Goal: Task Accomplishment & Management: Manage account settings

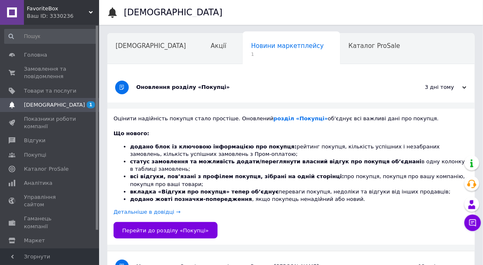
scroll to position [0, 41]
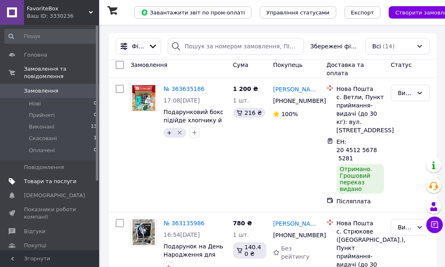
click at [47, 177] on span "Товари та послуги" at bounding box center [50, 180] width 52 height 7
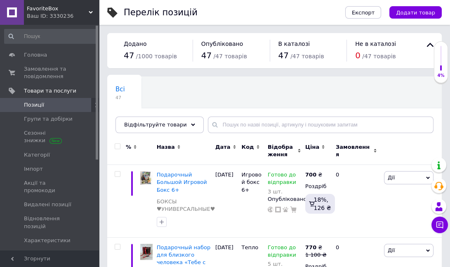
click at [38, 104] on span "Позиції" at bounding box center [34, 104] width 20 height 7
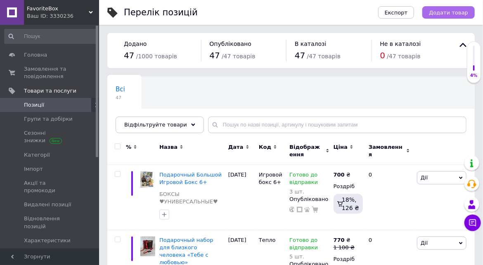
click at [442, 10] on span "Додати товар" at bounding box center [448, 12] width 39 height 6
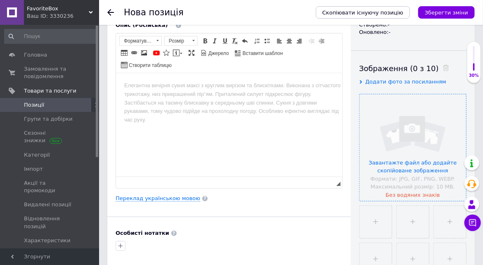
scroll to position [112, 0]
click at [398, 153] on input "file" at bounding box center [413, 146] width 106 height 106
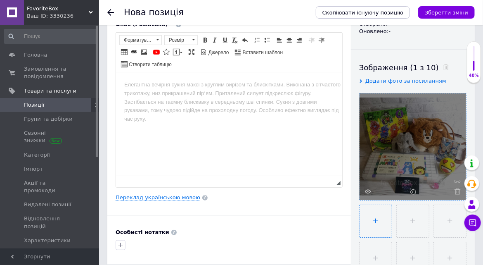
click at [382, 219] on input "file" at bounding box center [376, 221] width 32 height 32
type input "C:\fakepath\2.jpg"
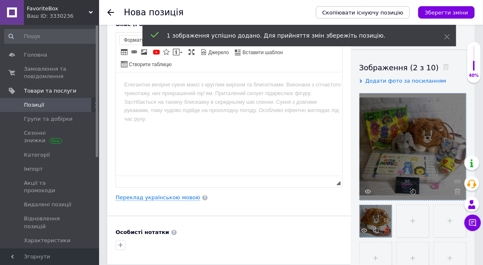
click at [386, 230] on icon at bounding box center [387, 230] width 6 height 6
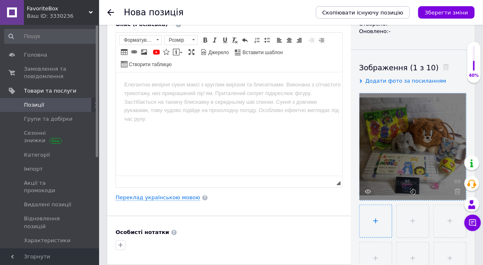
click at [379, 224] on input "file" at bounding box center [376, 221] width 32 height 32
type input "C:\fakepath\22.jpg"
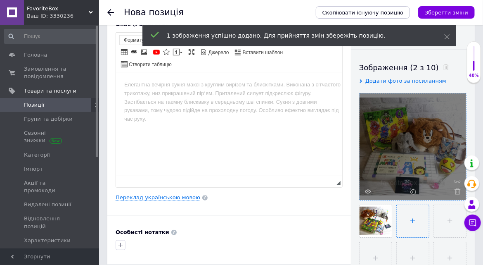
click at [414, 220] on input "file" at bounding box center [413, 221] width 32 height 32
type input "C:\fakepath\2.jpg"
click at [446, 219] on input "file" at bounding box center [450, 221] width 32 height 32
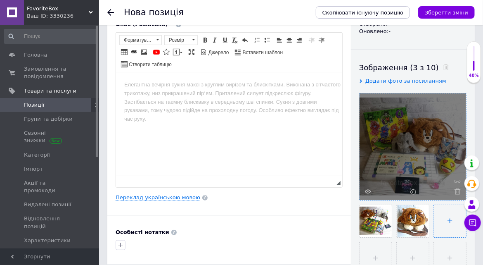
type input "C:\fakepath\6.jpg"
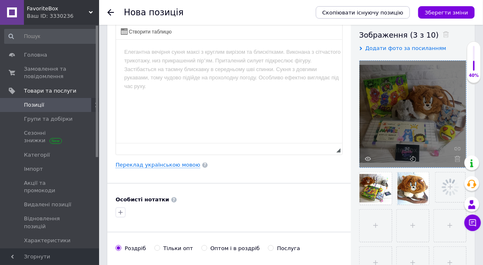
scroll to position [187, 0]
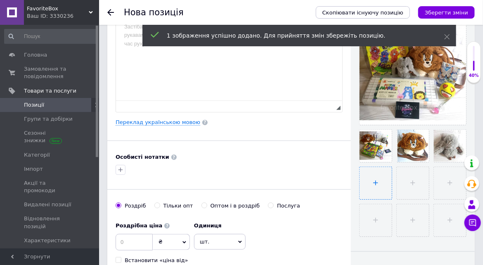
click at [374, 180] on input "file" at bounding box center [376, 183] width 32 height 32
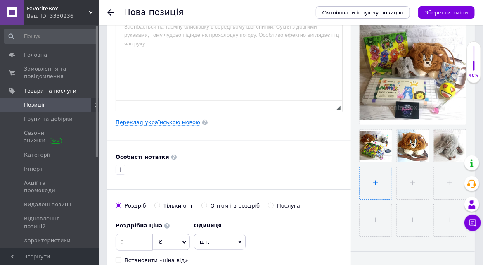
type input "C:\fakepath\4.jpg"
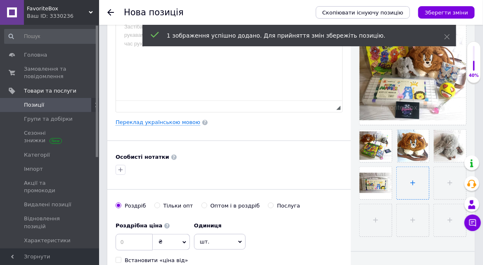
click at [415, 190] on input "file" at bounding box center [413, 183] width 32 height 32
type input "C:\fakepath\5.jpg"
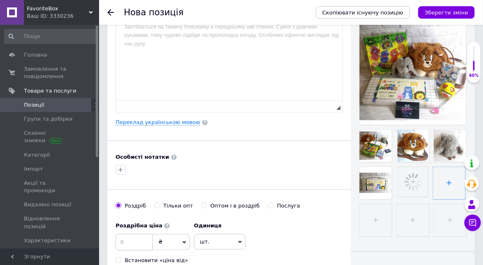
click at [445, 183] on input "file" at bounding box center [449, 183] width 32 height 32
type input "C:\fakepath\7.jpg"
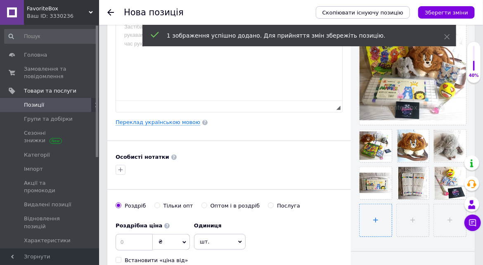
click at [381, 220] on input "file" at bounding box center [376, 220] width 32 height 32
type input "C:\fakepath\8.jpg"
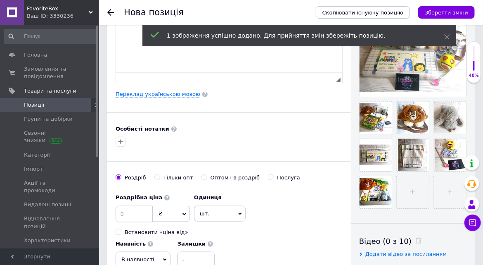
scroll to position [263, 0]
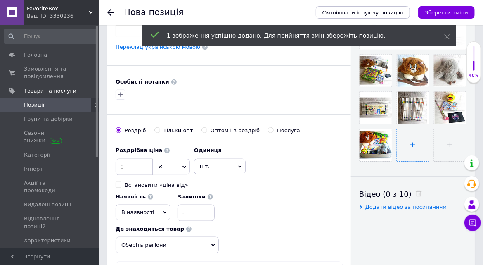
click at [412, 150] on input "file" at bounding box center [413, 145] width 32 height 32
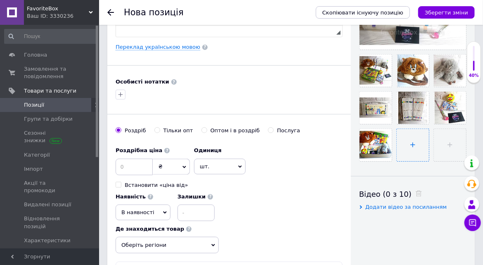
type input "C:\fakepath\10.jpg"
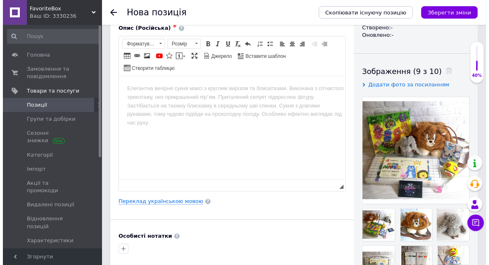
scroll to position [150, 0]
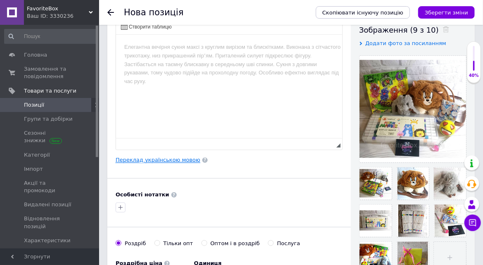
click at [173, 157] on link "Переклад українською мовою" at bounding box center [158, 159] width 85 height 7
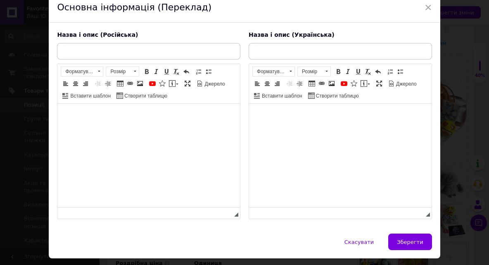
scroll to position [72, 0]
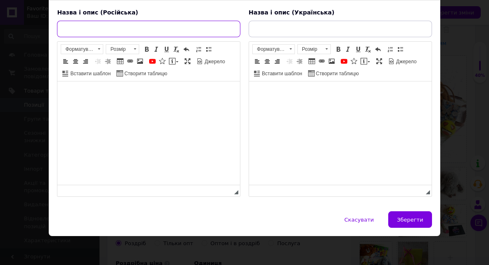
click at [92, 23] on input "text" at bounding box center [148, 29] width 183 height 17
paste input "Подарочный Бокс для девочки,на любой праздник!"
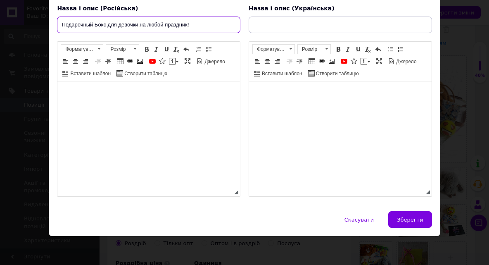
click at [187, 19] on input "Подарочный Бокс для девочки,на любой праздник!" at bounding box center [148, 25] width 183 height 17
type input "Подарочный Бокс для девочки, для любого праздника!"
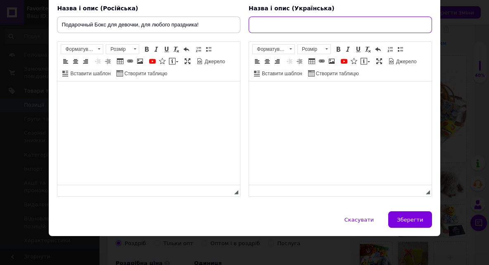
click at [396, 19] on input "text" at bounding box center [339, 25] width 183 height 17
paste input "Подарунковий бокс для дівчинки — на будь-яке свято!"
click at [341, 19] on input "Подарунковий бокс для дівчинки — на будь-яке свято!" at bounding box center [339, 25] width 183 height 17
type input "Подарунковий бокс для дівчинки - на будь-яке свято!"
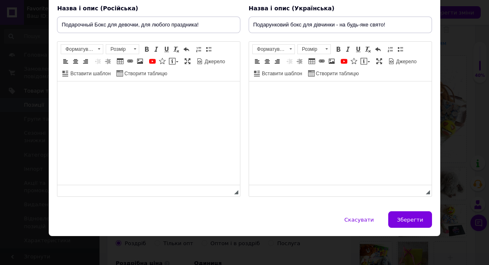
click at [370, 97] on body "Редактор, B7165E2D-7518-4B46-AC89-907874C75255" at bounding box center [340, 94] width 166 height 9
click at [86, 106] on html at bounding box center [148, 93] width 182 height 25
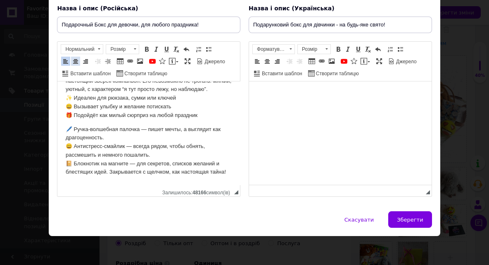
click at [79, 58] on span at bounding box center [75, 61] width 7 height 7
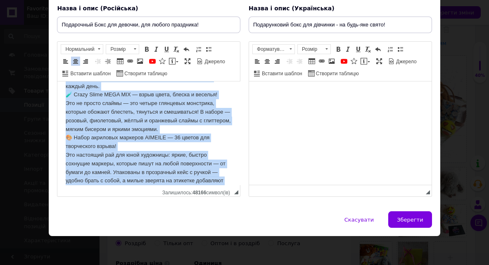
scroll to position [0, 0]
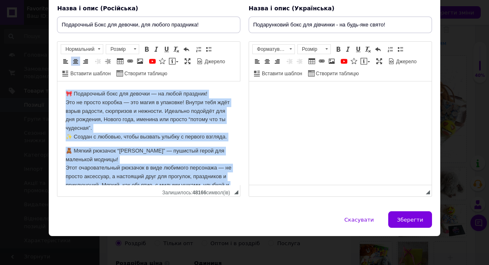
drag, startPoint x: 167, startPoint y: 174, endPoint x: 76, endPoint y: 121, distance: 104.9
click at [57, 81] on html "🎀 Подарочный бокс для девочки — на любой праздник! Это не просто коробка — это …" at bounding box center [148, 257] width 182 height 353
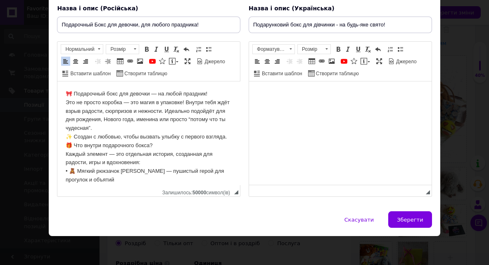
scroll to position [126, 0]
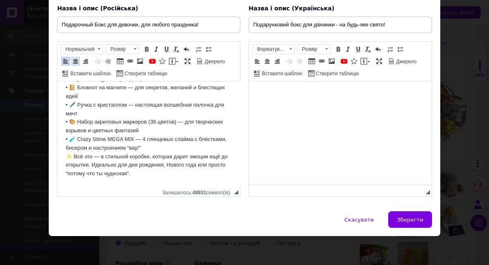
click at [79, 58] on span at bounding box center [75, 61] width 7 height 7
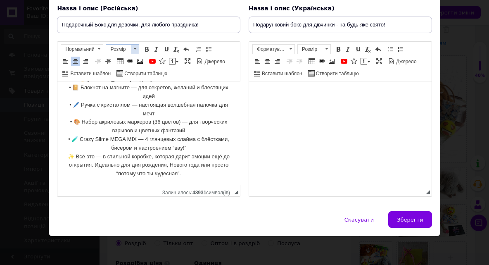
click at [137, 45] on span at bounding box center [135, 49] width 8 height 9
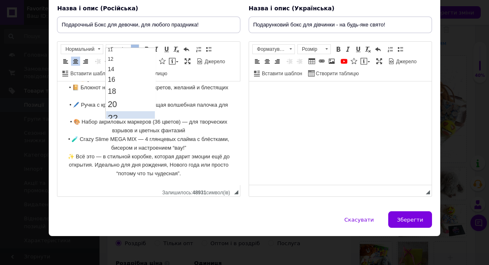
scroll to position [75, 0]
drag, startPoint x: 126, startPoint y: 109, endPoint x: 174, endPoint y: 70, distance: 61.6
click at [126, 109] on link "24" at bounding box center [130, 111] width 49 height 15
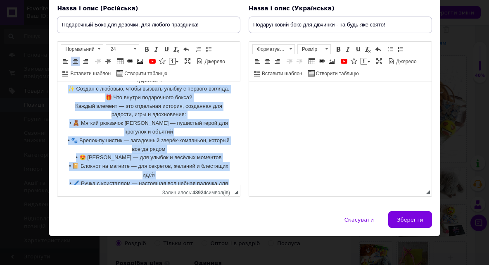
scroll to position [0, 0]
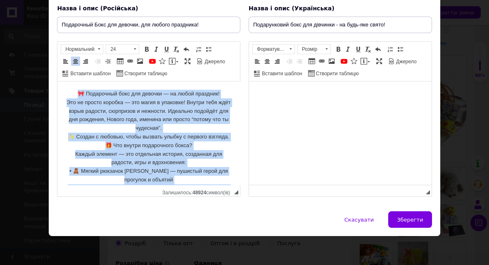
drag, startPoint x: 192, startPoint y: 179, endPoint x: 121, endPoint y: 132, distance: 84.8
click at [64, 81] on html "🎀 Подарочный бокс для девочки — на любой праздник! Это не просто коробка — это …" at bounding box center [148, 197] width 182 height 233
click at [135, 45] on span at bounding box center [135, 49] width 8 height 9
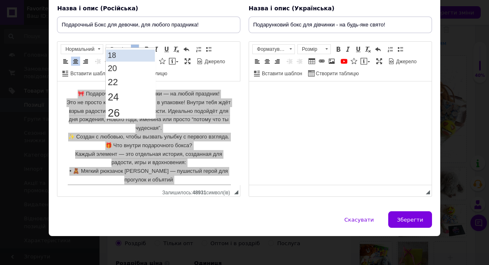
scroll to position [112, 0]
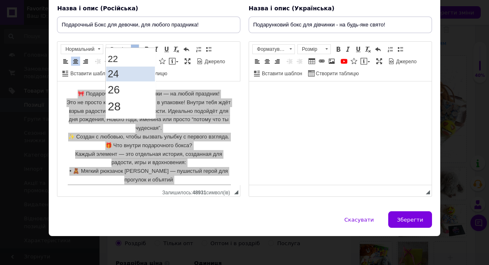
click at [123, 74] on link "24" at bounding box center [130, 73] width 49 height 15
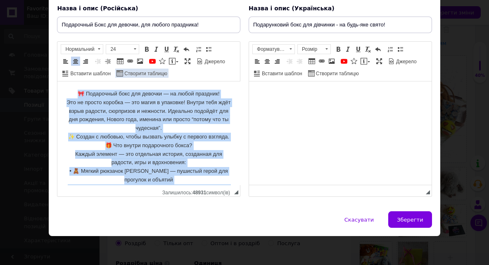
scroll to position [0, 0]
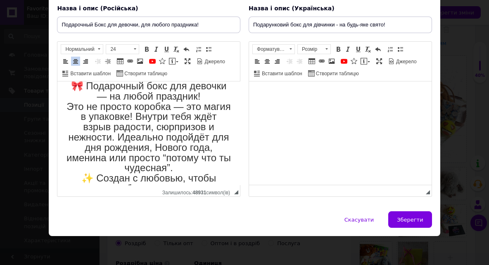
click at [266, 106] on html at bounding box center [340, 93] width 182 height 25
click at [400, 98] on html at bounding box center [340, 93] width 182 height 25
click at [317, 106] on html at bounding box center [340, 93] width 182 height 25
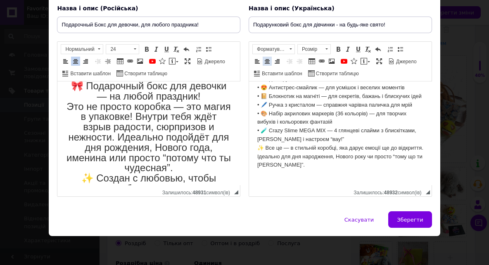
click at [270, 58] on span at bounding box center [267, 61] width 7 height 7
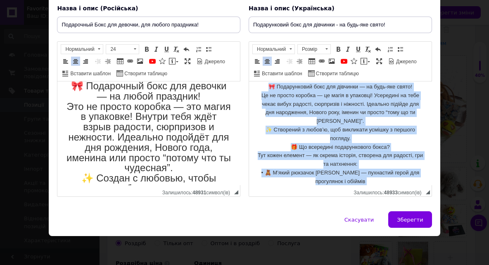
scroll to position [0, 0]
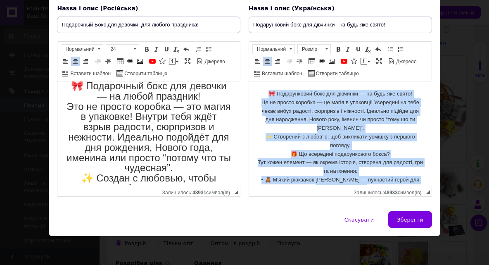
drag, startPoint x: 376, startPoint y: 172, endPoint x: 254, endPoint y: 71, distance: 158.7
click at [254, 81] on html "🎀 Подарунковий бокс для дівчинки — на будь-яке свято! Це не просто коробка — це…" at bounding box center [340, 192] width 182 height 222
click at [325, 45] on span at bounding box center [326, 49] width 8 height 9
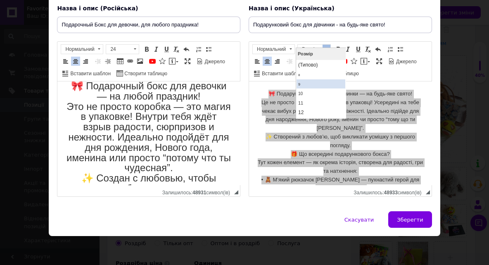
scroll to position [75, 0]
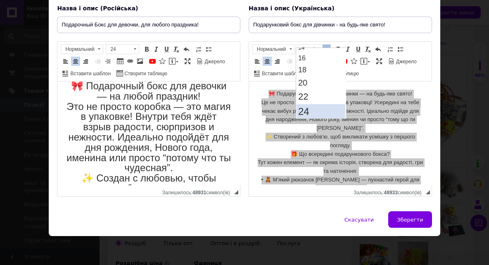
click at [312, 109] on link "24" at bounding box center [320, 111] width 49 height 15
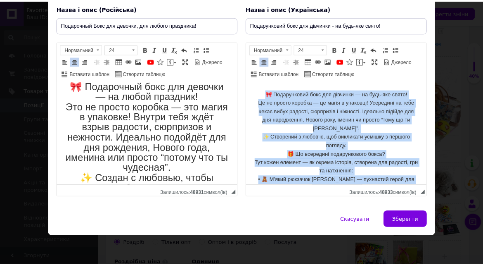
scroll to position [8, 0]
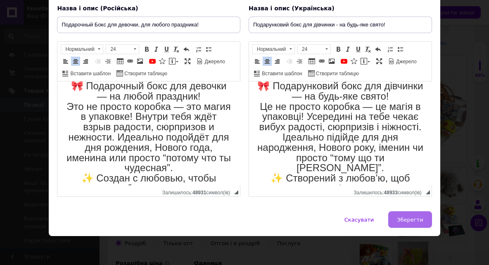
click at [407, 222] on span "Зберегти" at bounding box center [410, 219] width 26 height 6
type input "Подарочный Бокс для девочки, для любого праздника!"
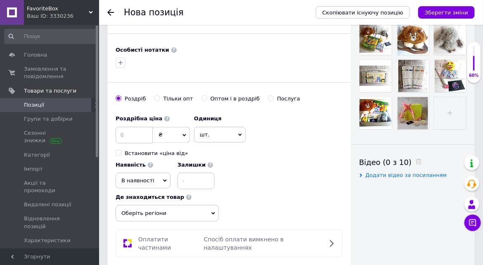
scroll to position [300, 0]
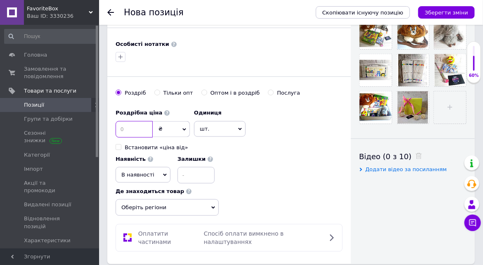
click at [136, 130] on input at bounding box center [134, 129] width 37 height 17
type input "850"
click at [199, 170] on input at bounding box center [195, 175] width 37 height 17
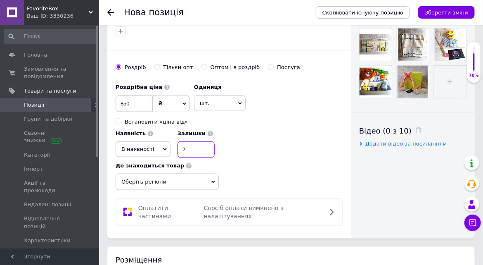
scroll to position [337, 0]
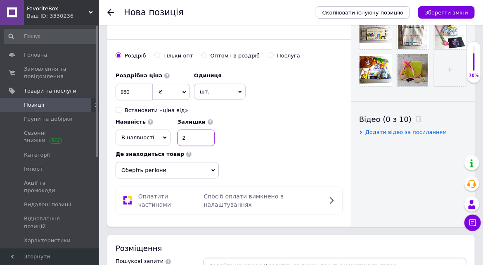
type input "2"
click at [211, 167] on span "Оберіть регіони" at bounding box center [167, 170] width 103 height 17
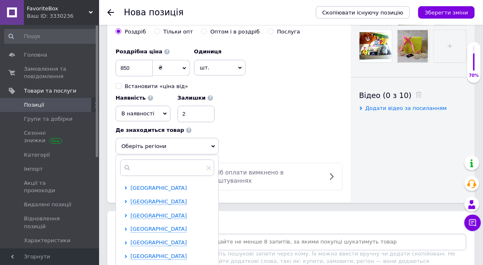
scroll to position [412, 0]
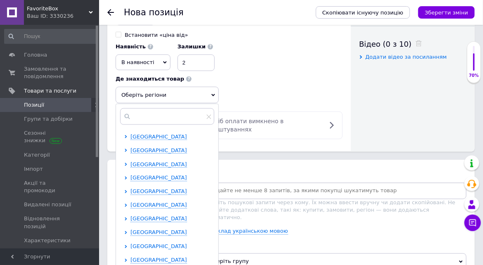
click at [149, 243] on span "Київська область" at bounding box center [158, 246] width 57 height 6
click at [135, 257] on input "checkbox" at bounding box center [132, 259] width 5 height 5
checkbox input "true"
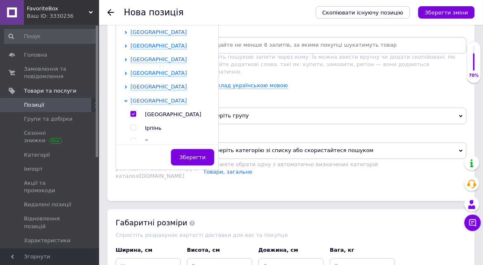
scroll to position [600, 0]
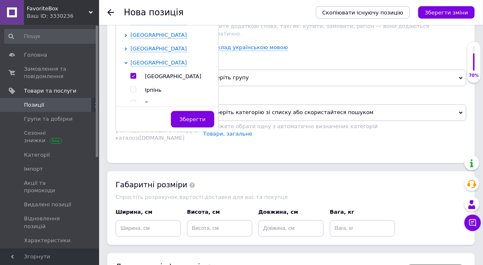
drag, startPoint x: 199, startPoint y: 118, endPoint x: 204, endPoint y: 117, distance: 4.6
click at [200, 118] on button "Зберегти" at bounding box center [192, 119] width 43 height 17
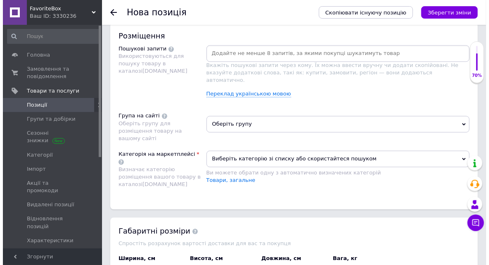
scroll to position [450, 0]
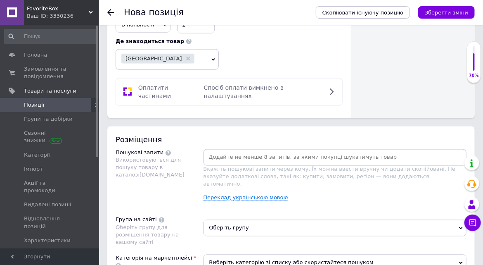
click at [263, 195] on link "Переклад українською мовою" at bounding box center [246, 197] width 85 height 7
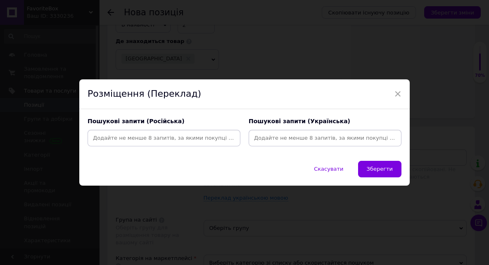
click at [390, 113] on div "Пошукові запити (Українська)" at bounding box center [324, 131] width 161 height 37
click at [308, 142] on input at bounding box center [324, 138] width 149 height 12
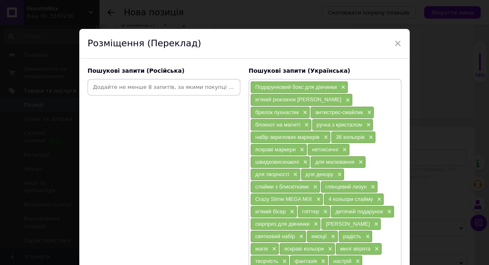
click at [150, 253] on div "Пошукові запити (Російська)" at bounding box center [163, 236] width 161 height 347
click at [140, 91] on input at bounding box center [163, 87] width 149 height 12
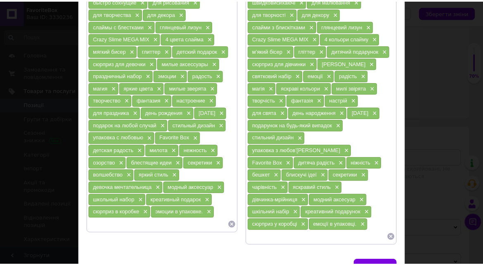
scroll to position [180, 0]
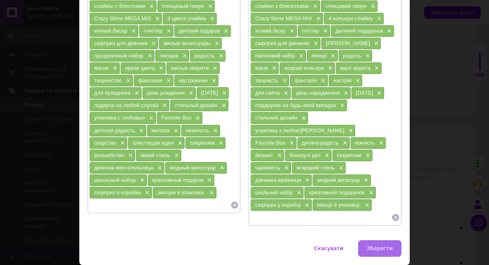
click at [382, 240] on button "Зберегти" at bounding box center [379, 248] width 43 height 17
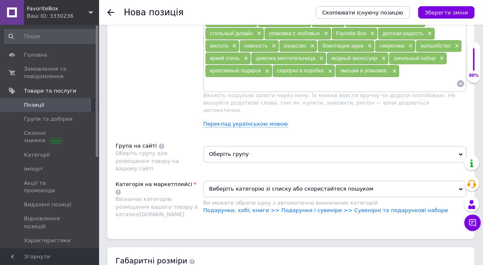
scroll to position [712, 0]
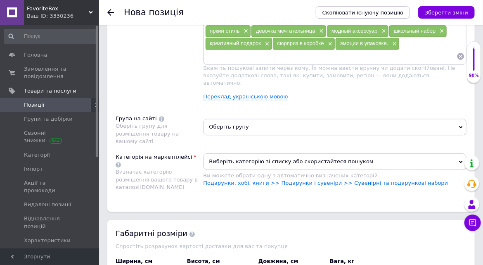
click at [393, 119] on span "Оберіть групу" at bounding box center [335, 126] width 263 height 17
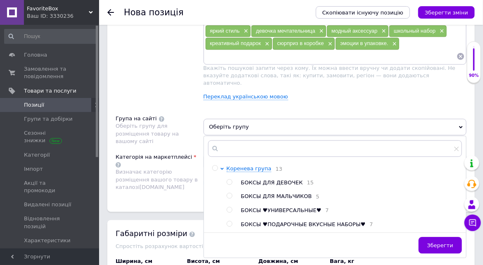
click at [230, 179] on input "radio" at bounding box center [229, 181] width 5 height 5
radio input "true"
click at [438, 242] on span "Зберегти" at bounding box center [440, 245] width 26 height 6
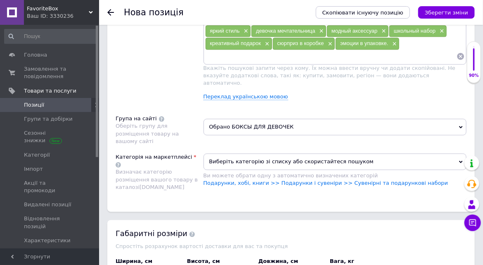
click at [258, 153] on span "Виберіть категорію зі списку або скористайтеся пошуком" at bounding box center [335, 161] width 263 height 17
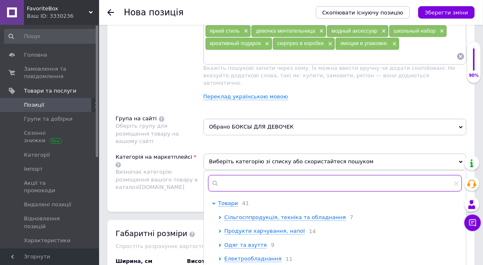
click at [238, 175] on input "text" at bounding box center [335, 183] width 254 height 17
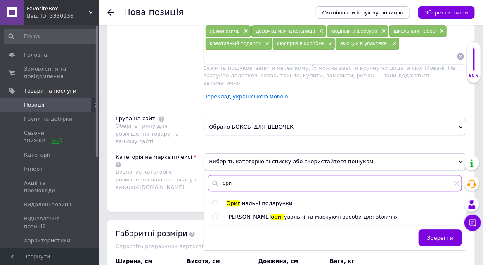
type input "ориг"
click at [216, 200] on input "radio" at bounding box center [214, 202] width 5 height 5
radio input "true"
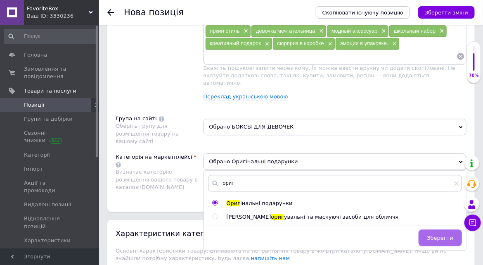
click at [435, 234] on span "Зберегти" at bounding box center [440, 237] width 26 height 6
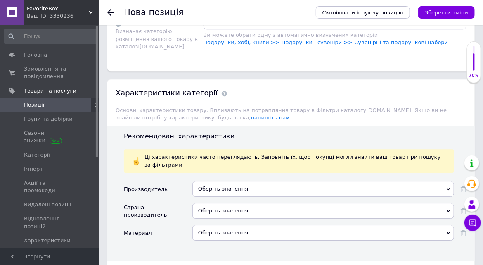
scroll to position [900, 0]
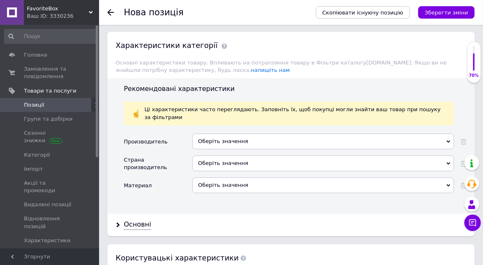
click at [317, 133] on div "Оберіть значення" at bounding box center [323, 141] width 262 height 16
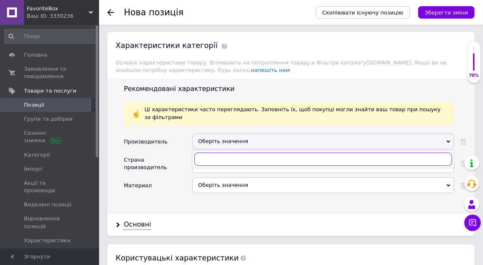
click at [259, 152] on input "text" at bounding box center [323, 158] width 258 height 13
type input "[PERSON_NAME]"
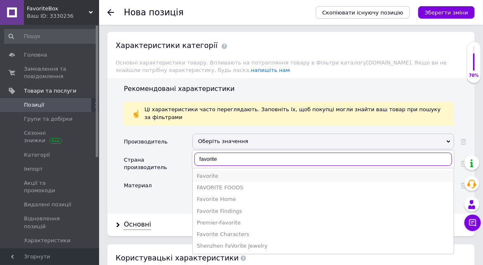
type input "favorite"
click at [252, 172] on div "Favorite" at bounding box center [323, 175] width 253 height 7
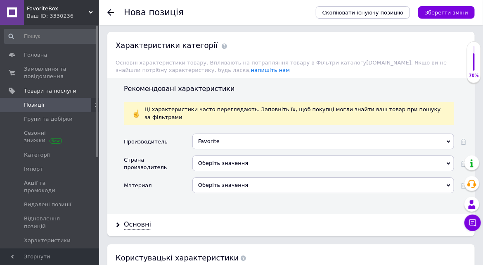
click at [258, 155] on div "Оберіть значення" at bounding box center [323, 163] width 262 height 16
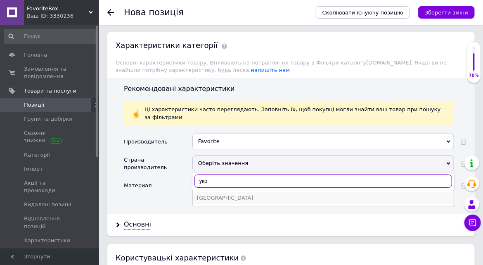
type input "укр"
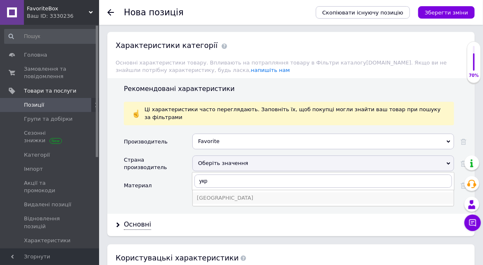
click at [262, 194] on div "[GEOGRAPHIC_DATA]" at bounding box center [323, 197] width 253 height 7
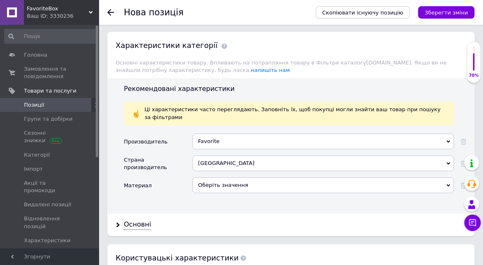
click at [308, 177] on div "Оберіть значення" at bounding box center [323, 185] width 262 height 16
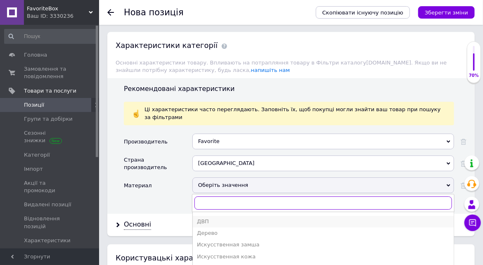
scroll to position [75, 0]
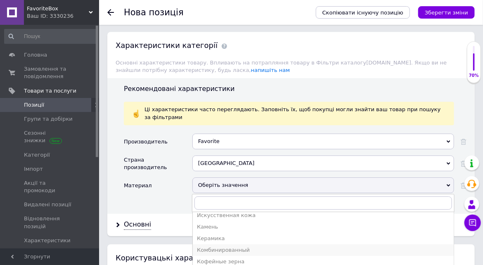
click at [261, 246] on div "Комбинированный" at bounding box center [323, 249] width 253 height 7
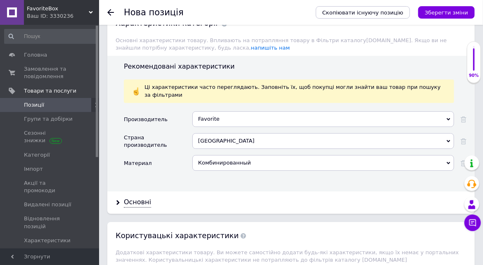
scroll to position [938, 0]
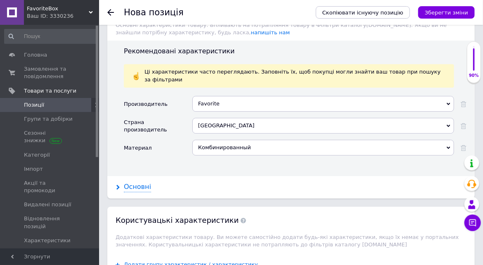
click at [146, 182] on div "Основні" at bounding box center [137, 186] width 27 height 9
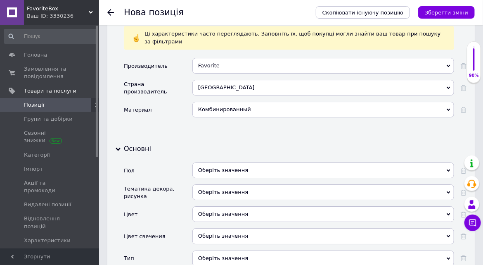
scroll to position [1013, 0]
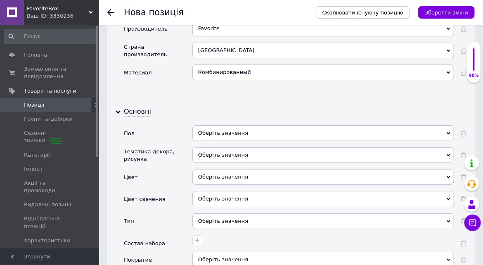
click at [382, 125] on div "Оберіть значення" at bounding box center [323, 133] width 262 height 16
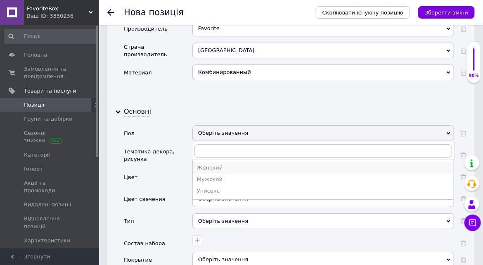
click at [253, 164] on div "Женский" at bounding box center [323, 167] width 253 height 7
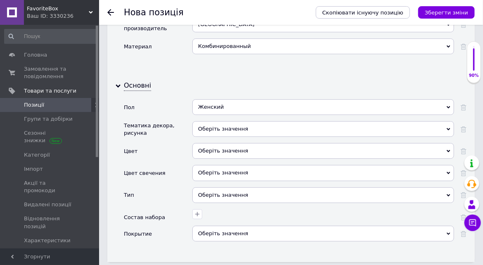
scroll to position [1051, 0]
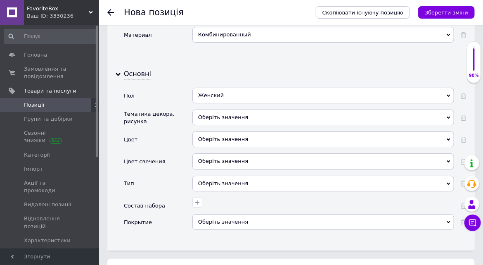
click at [423, 131] on div "Оберіть значення" at bounding box center [323, 139] width 262 height 16
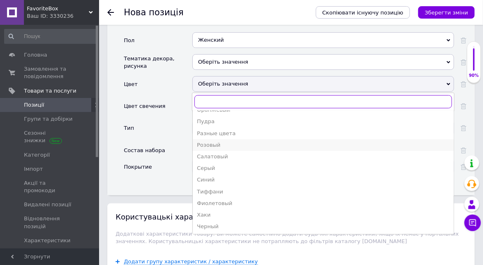
scroll to position [1126, 0]
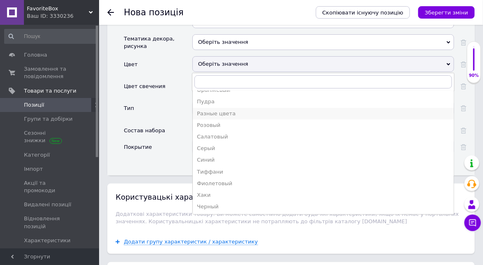
click at [218, 110] on div "Разные цвета" at bounding box center [323, 113] width 253 height 7
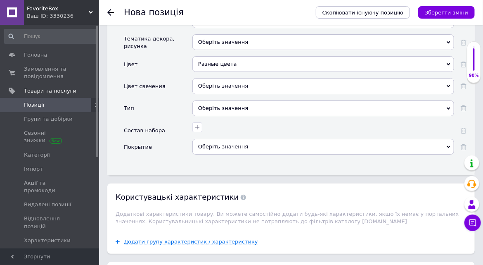
click at [287, 100] on div "Оберіть значення" at bounding box center [323, 108] width 262 height 16
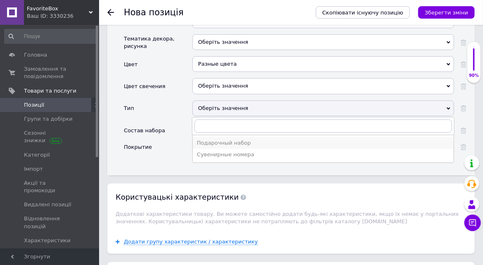
click at [245, 139] on div "Подарочный набор" at bounding box center [323, 142] width 253 height 7
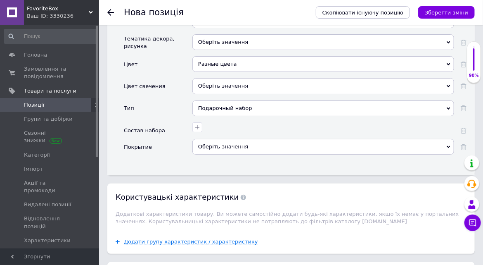
click at [436, 139] on div "Оберіть значення" at bounding box center [323, 147] width 262 height 16
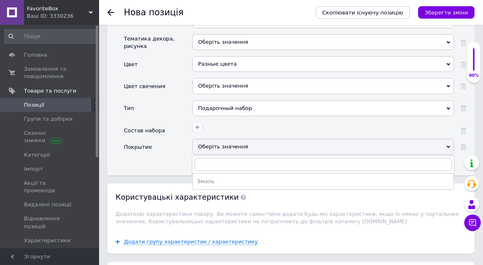
click at [436, 139] on div "Оберіть значення" at bounding box center [323, 147] width 262 height 16
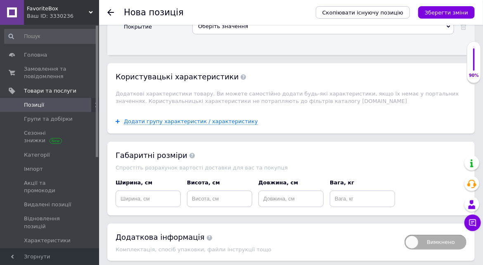
scroll to position [1250, 0]
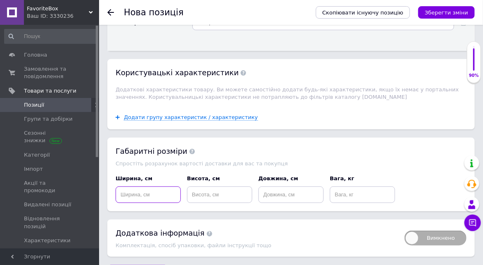
click at [150, 186] on input at bounding box center [148, 194] width 65 height 17
click at [290, 186] on input at bounding box center [290, 194] width 65 height 17
type input "32"
click at [140, 186] on input at bounding box center [148, 194] width 65 height 17
click at [220, 186] on input at bounding box center [219, 194] width 65 height 17
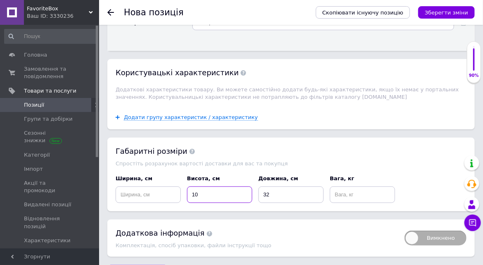
type input "10"
click at [170, 186] on input at bounding box center [148, 194] width 65 height 17
type input "25"
click at [355, 186] on input at bounding box center [362, 194] width 65 height 17
type input "1"
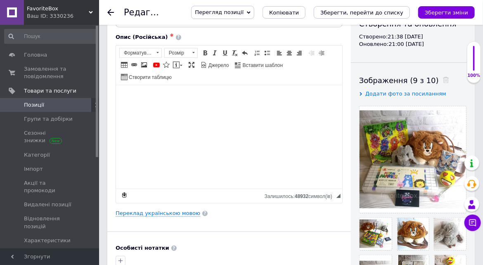
scroll to position [75, 0]
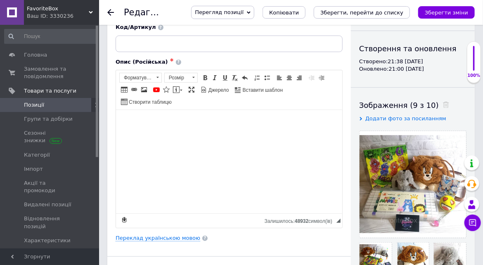
click at [37, 104] on span "Позиції" at bounding box center [34, 104] width 20 height 7
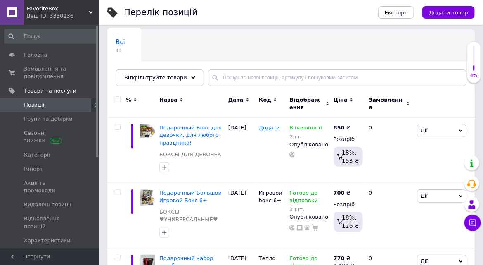
scroll to position [75, 0]
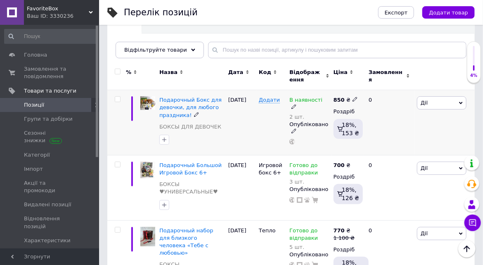
click at [296, 109] on icon at bounding box center [293, 106] width 5 height 5
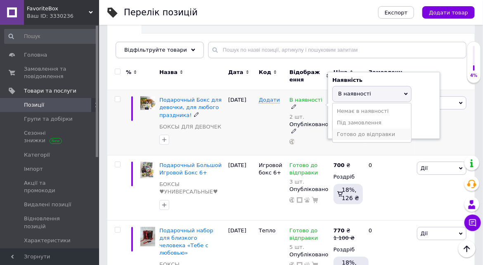
click at [372, 140] on li "Готово до відправки" at bounding box center [372, 134] width 78 height 12
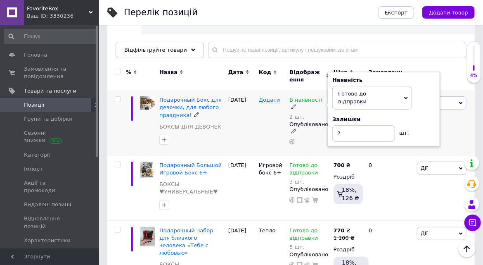
click at [426, 142] on div "Залишки 2 шт." at bounding box center [383, 129] width 103 height 26
click at [417, 155] on div "Дії Редагувати Підняти на початок групи Копіювати Знижка Подарунок Супутні Прих…" at bounding box center [445, 122] width 60 height 65
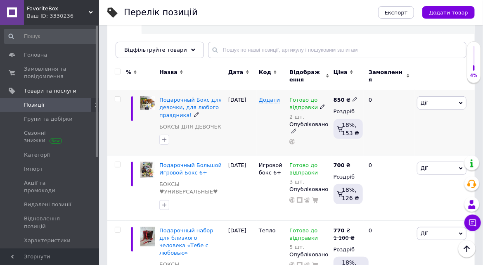
click at [413, 155] on div "0" at bounding box center [389, 122] width 51 height 65
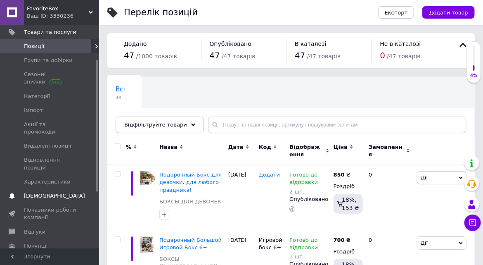
scroll to position [112, 0]
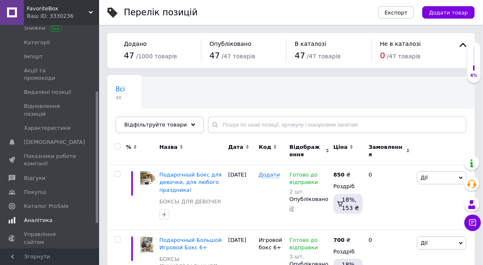
click at [42, 216] on span "Аналітика" at bounding box center [38, 219] width 28 height 7
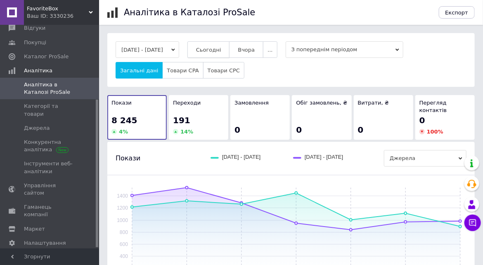
click at [215, 47] on span "Сьогодні" at bounding box center [208, 50] width 25 height 6
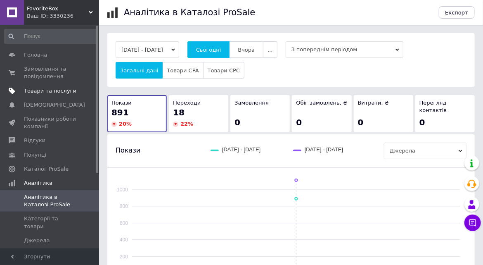
click at [45, 85] on link "Товари та послуги" at bounding box center [51, 91] width 102 height 14
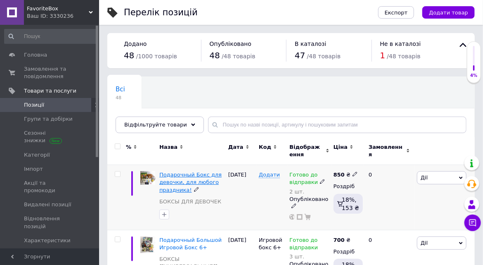
click at [175, 192] on span "Подарочный Бокс для девочки, для любого праздника!" at bounding box center [190, 181] width 62 height 21
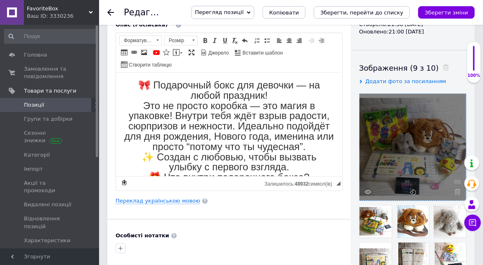
scroll to position [112, 0]
click at [426, 141] on div at bounding box center [413, 146] width 106 height 106
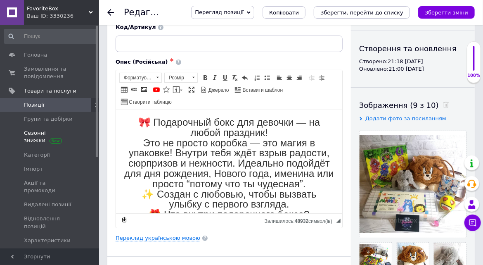
scroll to position [0, 0]
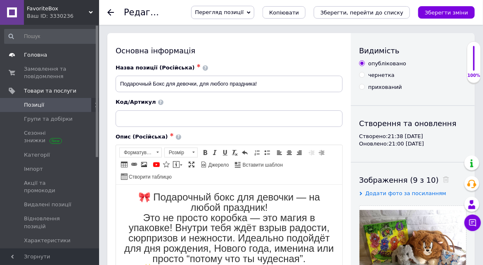
click at [35, 56] on span "Головна" at bounding box center [35, 54] width 23 height 7
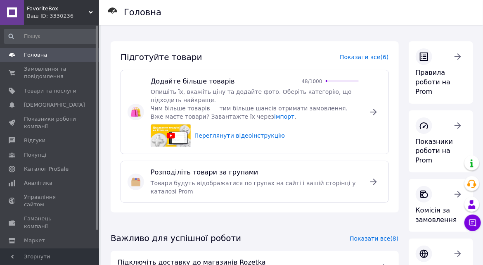
click at [43, 12] on span "FavoriteBox" at bounding box center [58, 8] width 62 height 7
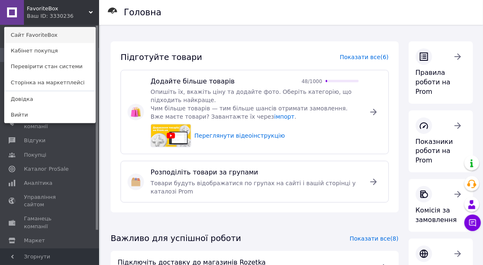
click at [41, 33] on link "Сайт FavoriteBox" at bounding box center [50, 35] width 91 height 16
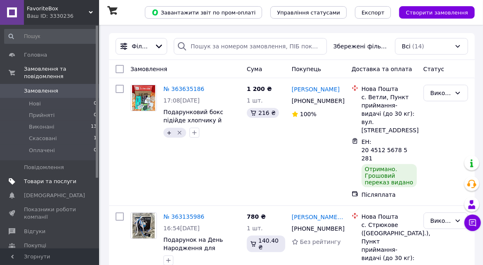
click at [33, 177] on span "Товари та послуги" at bounding box center [50, 180] width 52 height 7
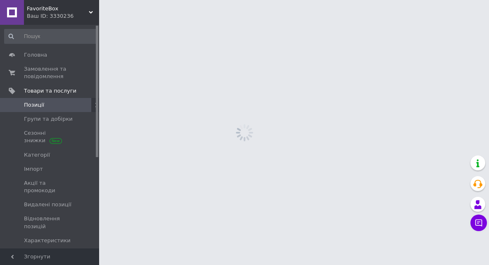
click at [35, 105] on span "Позиції" at bounding box center [34, 104] width 20 height 7
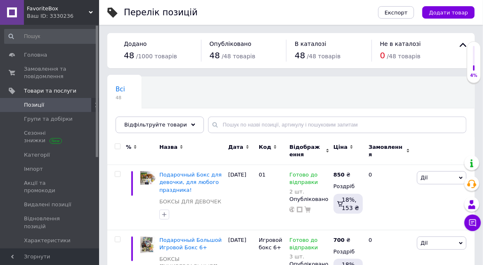
click at [268, 151] on span "Код" at bounding box center [265, 146] width 12 height 7
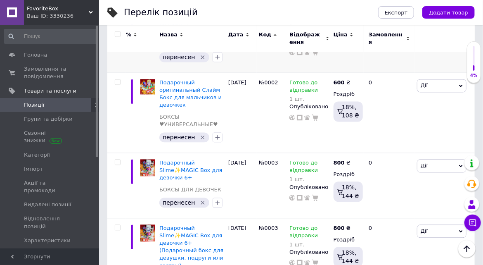
scroll to position [2920, 0]
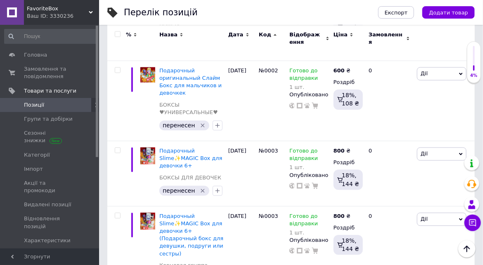
click at [234, 34] on span "Дата" at bounding box center [235, 34] width 15 height 7
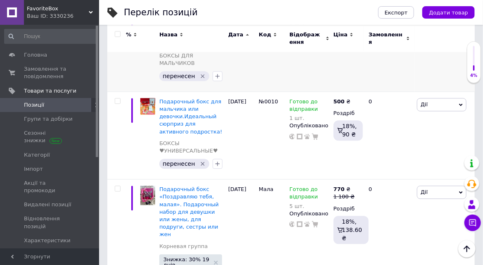
scroll to position [705, 0]
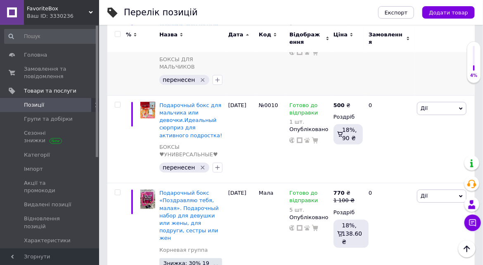
click at [188, 43] on span "Подарочный бокс для мальчика или девочки. Идеальный сюрприз для активного подро…" at bounding box center [190, 25] width 63 height 36
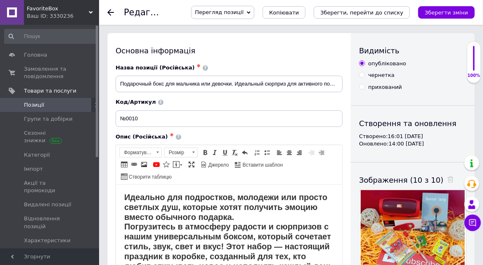
click at [110, 12] on icon at bounding box center [110, 12] width 7 height 7
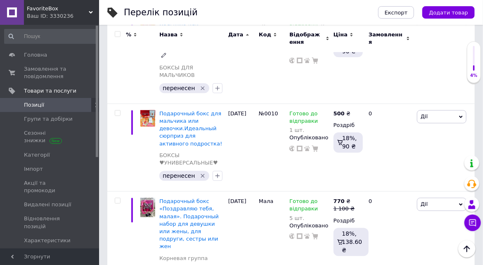
scroll to position [712, 0]
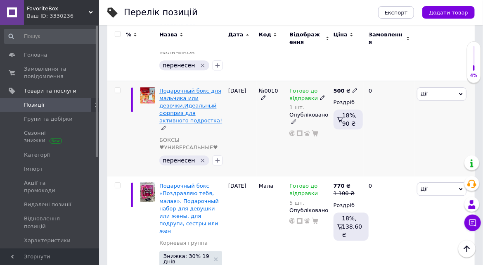
click at [187, 124] on span "Подарочный бокс для мальчика или девочки.Идеальный сюрприз для активного подрос…" at bounding box center [190, 106] width 63 height 36
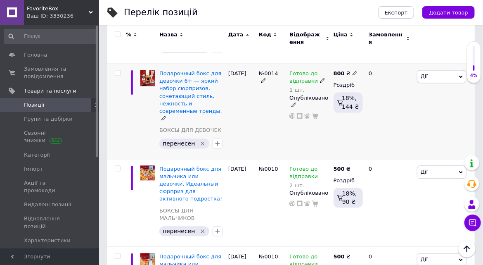
scroll to position [638, 0]
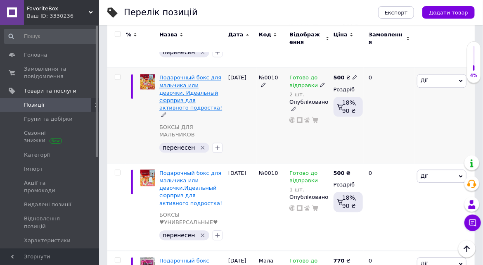
click at [201, 111] on span "Подарочный бокс для мальчика или девочки. Идеальный сюрприз для активного подро…" at bounding box center [190, 92] width 63 height 36
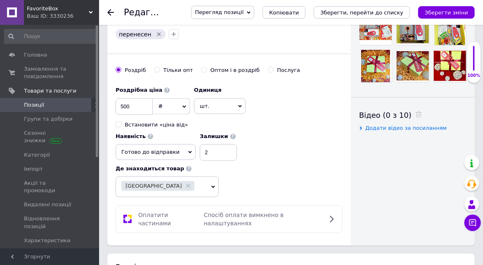
scroll to position [337, 0]
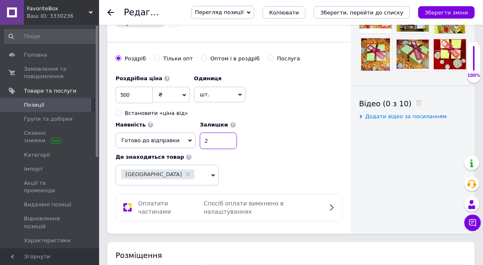
click at [201, 140] on input "2" at bounding box center [218, 141] width 37 height 17
type input "1"
click at [445, 9] on icon "Зберегти зміни" at bounding box center [446, 12] width 43 height 6
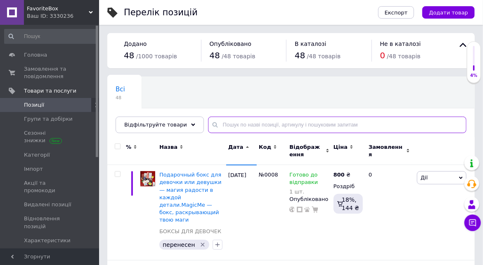
click at [228, 133] on input "text" at bounding box center [337, 124] width 258 height 17
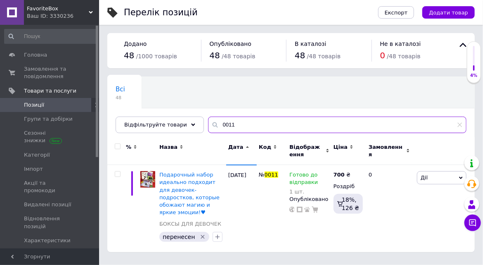
scroll to position [26, 0]
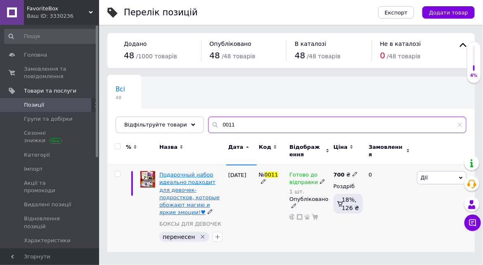
type input "0011"
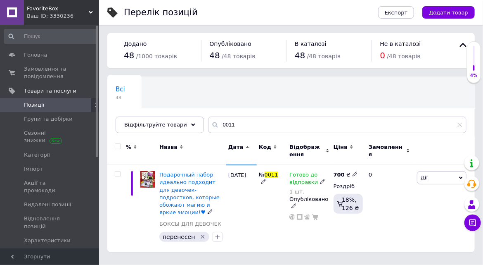
click at [165, 186] on span "Подарочный набор идеально подходит для девочек-подростков, которые обожают маги…" at bounding box center [189, 193] width 60 height 44
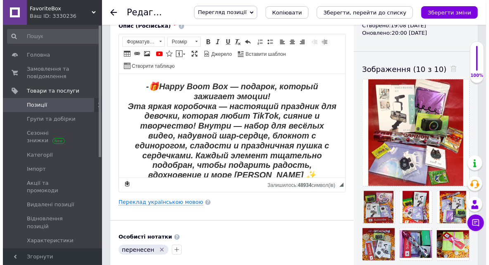
scroll to position [112, 0]
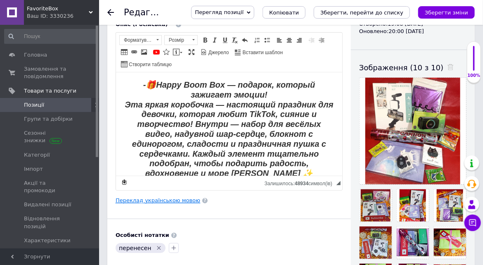
click at [170, 197] on link "Переклад українською мовою" at bounding box center [158, 200] width 85 height 7
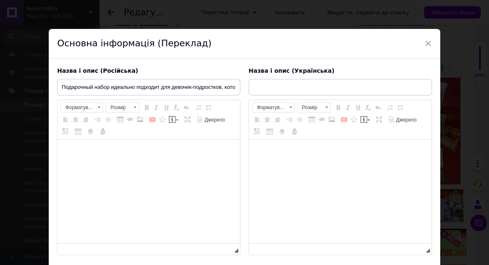
type input "Подарунковий набір ідеально підходить для дівчаток-підлітків, які люблять магію…"
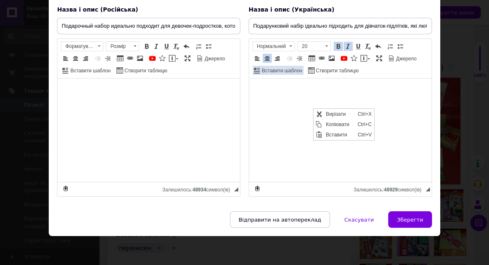
scroll to position [0, 0]
click at [336, 122] on span "Копіювати" at bounding box center [339, 124] width 32 height 10
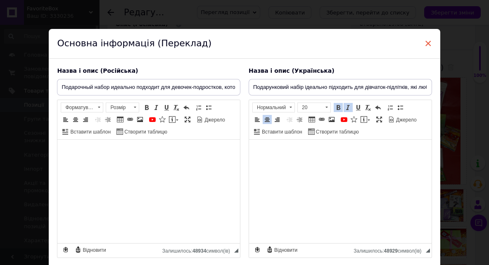
click at [426, 46] on span "×" at bounding box center [427, 43] width 7 height 14
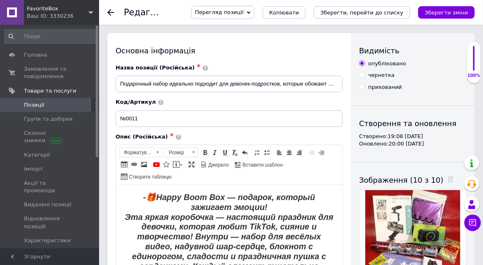
click at [28, 105] on span "Позиції" at bounding box center [34, 104] width 20 height 7
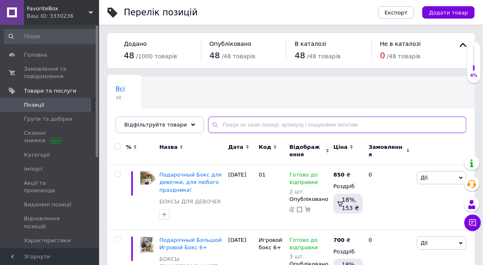
click at [229, 133] on input "text" at bounding box center [337, 124] width 258 height 17
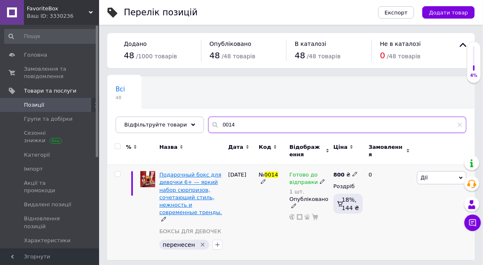
type input "0014"
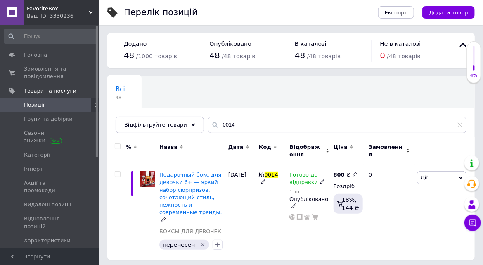
click at [189, 202] on span "Подарочный бокс для девочки 6+ — яркий набор сюрпризов, сочетающий стиль, нежно…" at bounding box center [190, 193] width 63 height 44
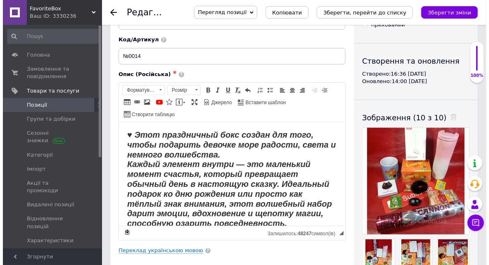
scroll to position [150, 0]
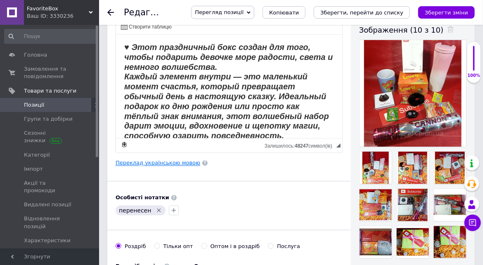
click at [138, 160] on link "Переклад українською мовою" at bounding box center [158, 162] width 85 height 7
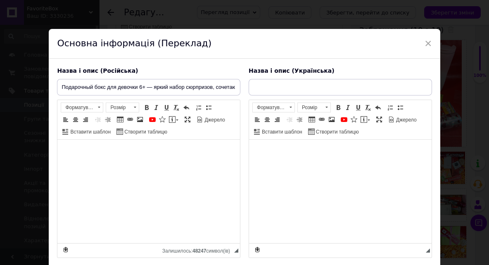
type input "Подарунковий бокс для дівчинки 6+ — яскравий набір сюрпризів, який поєднує стил…"
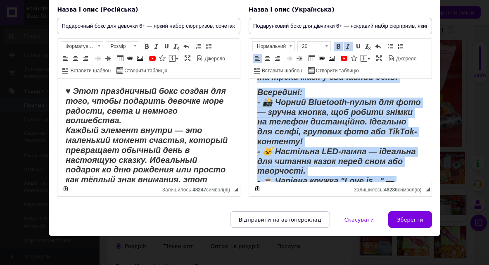
scroll to position [0, 0]
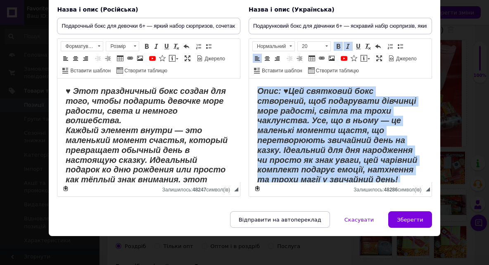
drag, startPoint x: 390, startPoint y: 173, endPoint x: 249, endPoint y: 60, distance: 180.0
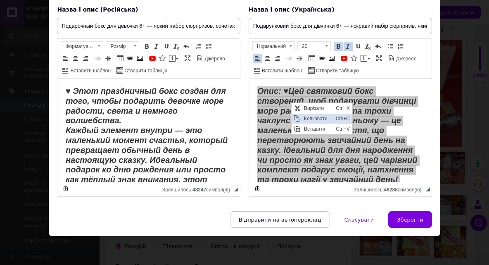
click at [313, 118] on span "Копіювати" at bounding box center [317, 119] width 32 height 10
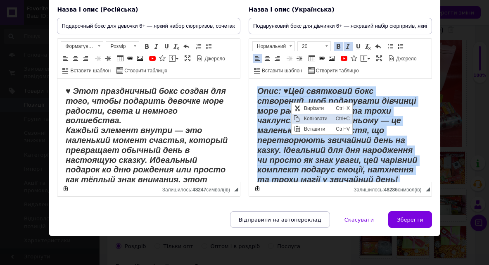
copy body "Lore: ♥Ips dolorsita cons adipiscin, eli seddoeiusm temporin utla etdolor, magn…"
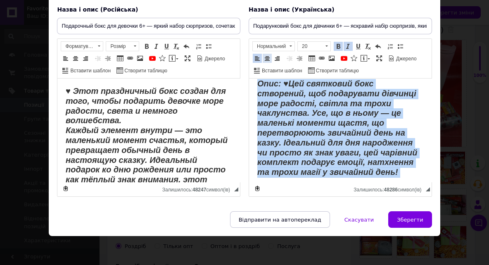
click at [270, 55] on span at bounding box center [267, 58] width 7 height 7
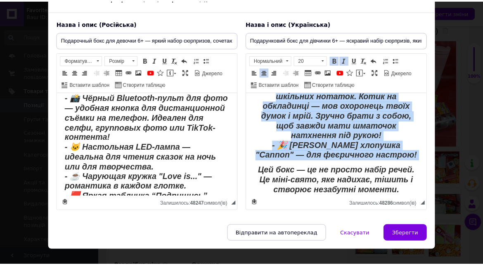
scroll to position [74, 0]
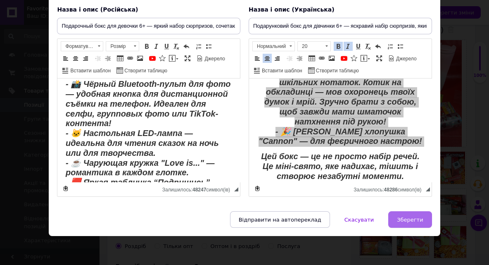
click at [416, 219] on span "Зберегти" at bounding box center [410, 219] width 26 height 6
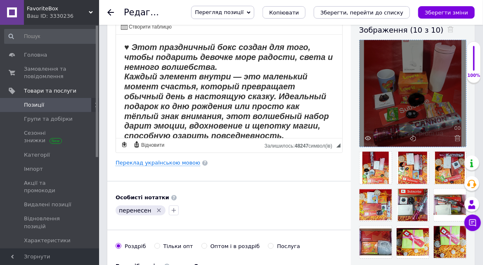
scroll to position [0, 0]
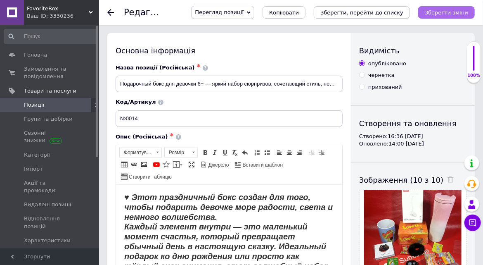
click at [459, 16] on button "Зберегти зміни" at bounding box center [446, 12] width 57 height 12
click at [32, 104] on span "Позиції" at bounding box center [34, 104] width 20 height 7
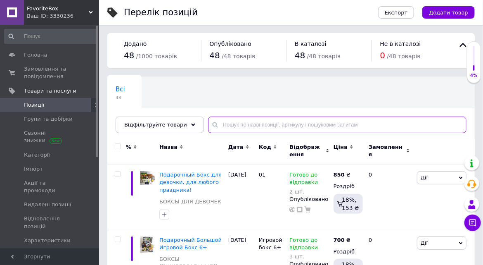
click at [258, 133] on input "text" at bounding box center [337, 124] width 258 height 17
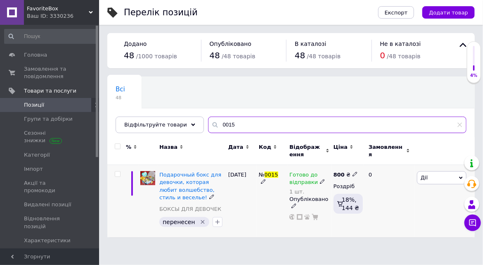
scroll to position [18, 0]
type input "0015"
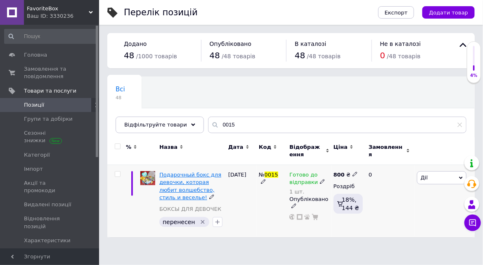
click at [189, 183] on span "Подарочный бокс для девочки, которая любит волшебство, стиль и веселье!" at bounding box center [190, 185] width 62 height 29
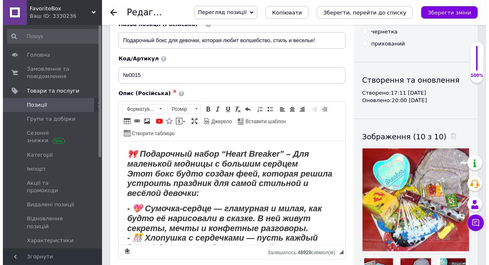
scroll to position [150, 0]
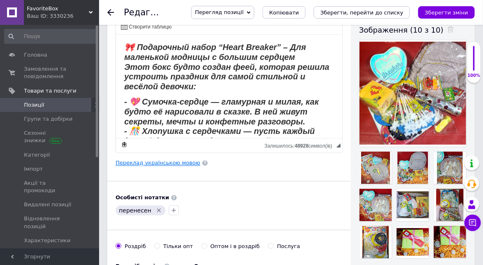
click at [172, 159] on link "Переклад українською мовою" at bounding box center [158, 162] width 85 height 7
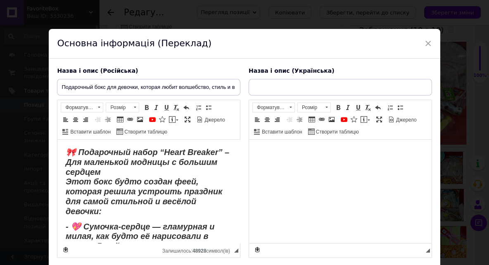
scroll to position [0, 0]
type input "Подарунковий бокс для дівчинки, яка обожнює магію, стиль і веселощі!"
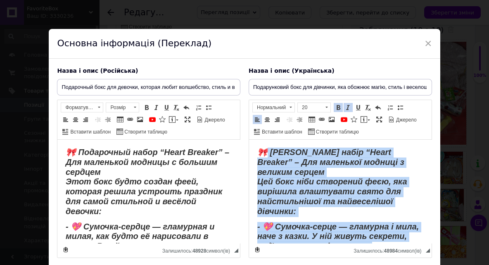
drag, startPoint x: 415, startPoint y: 220, endPoint x: 268, endPoint y: 122, distance: 176.2
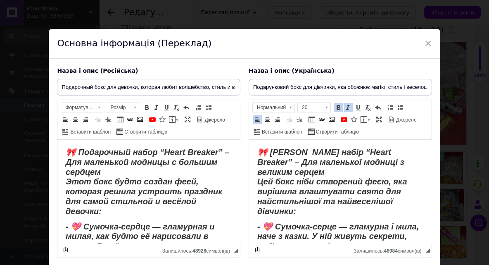
click at [258, 151] on span "🎀 Подарунковий набір “Heart Breaker” – Для маленької модниці з великим серцем Ц…" at bounding box center [332, 181] width 150 height 68
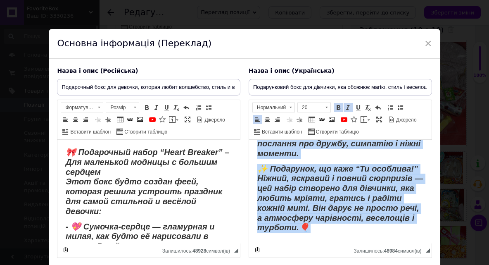
scroll to position [74, 0]
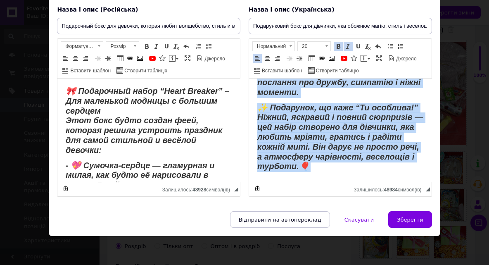
drag, startPoint x: 258, startPoint y: 90, endPoint x: 415, endPoint y: 189, distance: 185.4
click at [415, 189] on html "🎀 Подарунковий набір “Heart Breaker” – Для маленької модниці з великим серцем Ц…" at bounding box center [340, 4] width 182 height 370
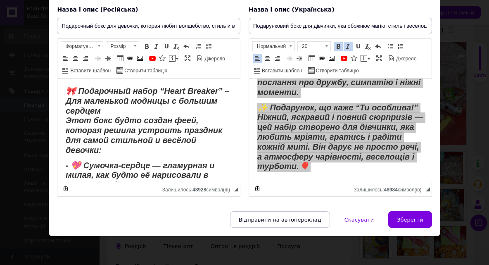
scroll to position [0, 0]
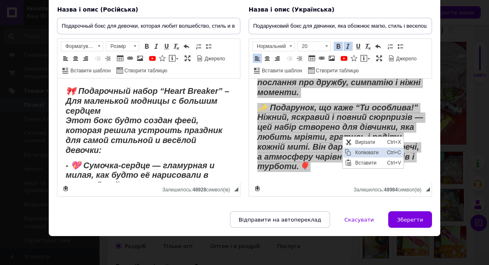
drag, startPoint x: 378, startPoint y: 152, endPoint x: 466, endPoint y: 198, distance: 99.5
click at [378, 152] on span "Копіювати" at bounding box center [369, 152] width 32 height 10
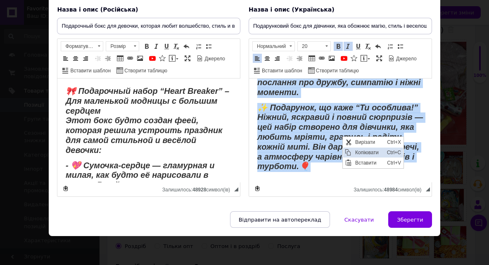
copy body "🎀 Loremipsumdo sitam “Conse Adipisc” – Eli seddoeius tempori u laboree dolore M…"
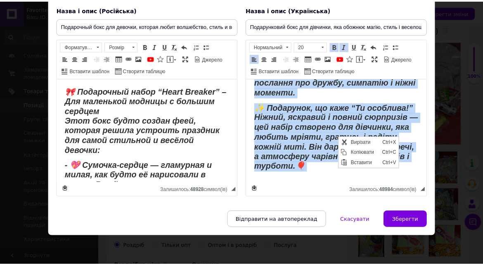
scroll to position [243, 0]
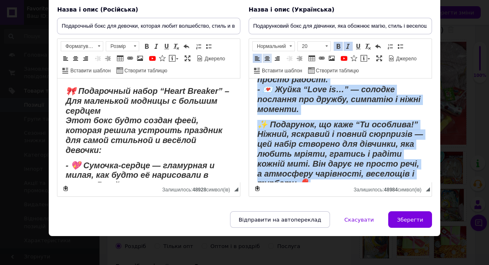
click at [270, 55] on span at bounding box center [267, 58] width 7 height 7
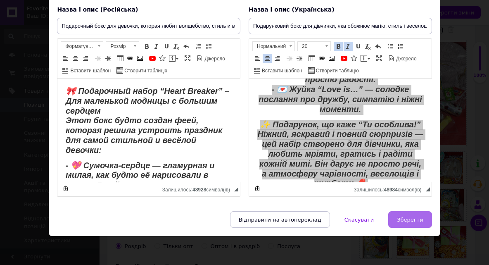
click at [418, 221] on span "Зберегти" at bounding box center [410, 219] width 26 height 6
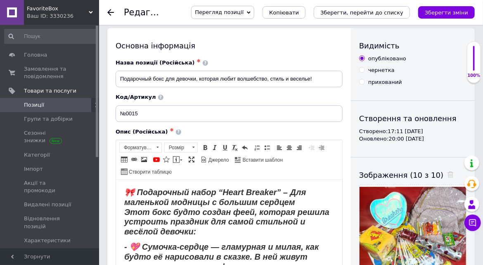
scroll to position [0, 0]
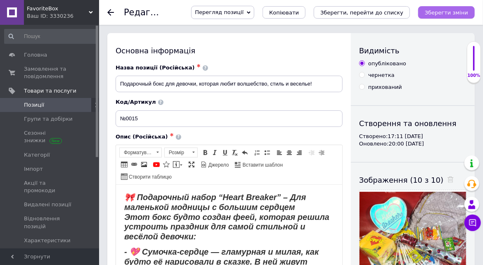
click at [456, 12] on icon "Зберегти зміни" at bounding box center [446, 12] width 43 height 6
click at [40, 76] on span "Замовлення та повідомлення" at bounding box center [50, 72] width 52 height 15
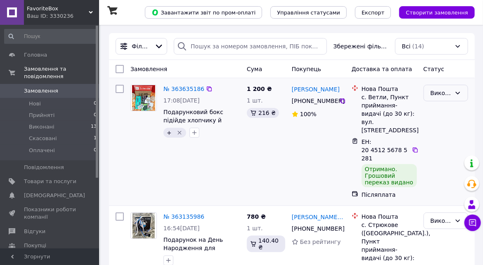
click at [458, 96] on icon at bounding box center [457, 93] width 7 height 7
click at [145, 103] on img at bounding box center [143, 98] width 23 height 26
